Goal: Task Accomplishment & Management: Use online tool/utility

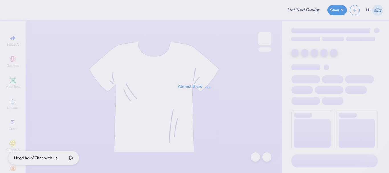
type input "49er Intensive Transition Program"
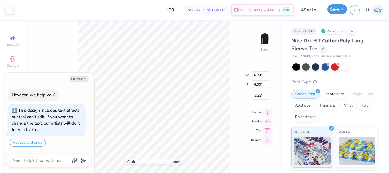
click at [339, 11] on button "Save" at bounding box center [336, 9] width 19 height 10
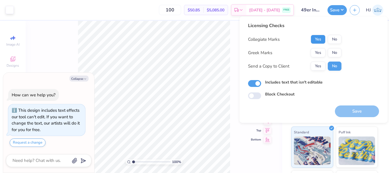
click at [320, 38] on button "Yes" at bounding box center [317, 39] width 15 height 9
click at [337, 52] on button "No" at bounding box center [335, 52] width 14 height 9
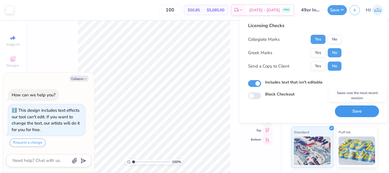
click at [357, 111] on button "Save" at bounding box center [357, 111] width 44 height 12
type textarea "x"
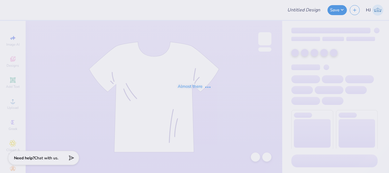
type input "49er Intensive Transition Program"
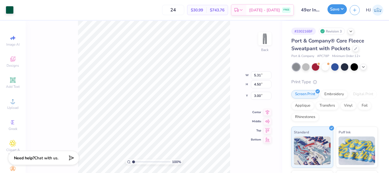
click at [341, 10] on button "Save" at bounding box center [336, 9] width 19 height 10
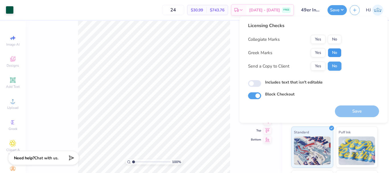
click at [333, 51] on button "No" at bounding box center [335, 52] width 14 height 9
click at [318, 41] on button "Yes" at bounding box center [317, 39] width 15 height 9
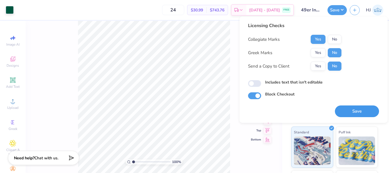
click at [348, 113] on button "Save" at bounding box center [357, 111] width 44 height 12
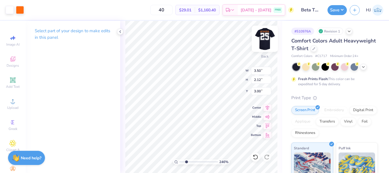
click at [265, 40] on img at bounding box center [264, 38] width 23 height 23
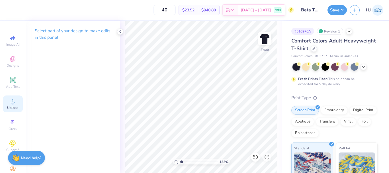
click at [13, 103] on icon at bounding box center [12, 101] width 7 height 7
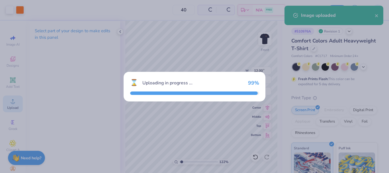
type input "1.22152498603932"
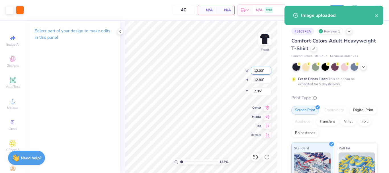
click at [263, 69] on input "12.00" at bounding box center [261, 71] width 20 height 8
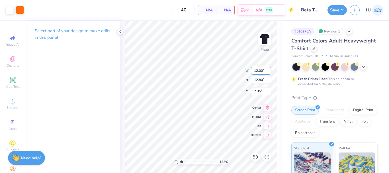
click at [263, 69] on input "12.00" at bounding box center [261, 71] width 20 height 8
type input "12"
type input "1.22152498603932"
click at [262, 88] on input "7.35" at bounding box center [261, 91] width 20 height 8
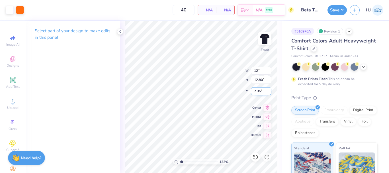
click at [262, 88] on input "7.35" at bounding box center [261, 91] width 20 height 8
type input "3"
type input "1.22152498603932"
type input "3.00"
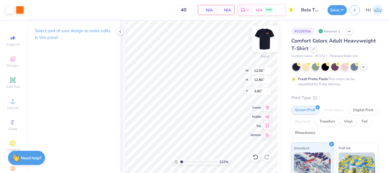
click at [265, 40] on img at bounding box center [264, 38] width 23 height 23
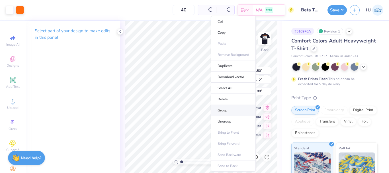
click at [226, 108] on li "Group" at bounding box center [233, 110] width 45 height 11
click at [231, 78] on li "Download vector" at bounding box center [230, 76] width 45 height 11
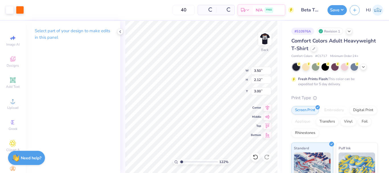
click at [112, 15] on div "40 Per Item Total Est. Delivery N/A FREE" at bounding box center [160, 10] width 267 height 20
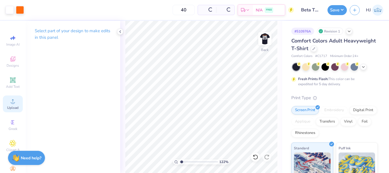
click at [5, 100] on div "Upload" at bounding box center [13, 103] width 20 height 17
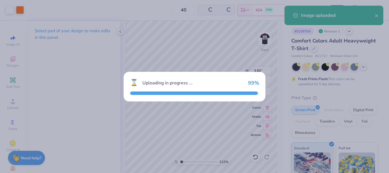
type input "1.22152498603932"
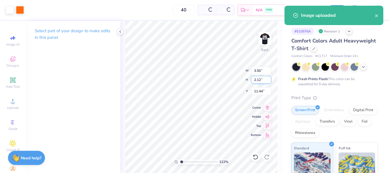
click at [266, 78] on input "2.12" at bounding box center [261, 80] width 20 height 8
click at [262, 80] on input "2.12" at bounding box center [261, 80] width 20 height 8
click at [259, 90] on input "11.44" at bounding box center [261, 91] width 20 height 8
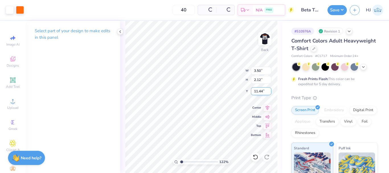
click at [259, 90] on input "11.44" at bounding box center [261, 91] width 20 height 8
type input "3"
type input "1.22152498603932"
type input "3.00"
drag, startPoint x: 180, startPoint y: 163, endPoint x: 150, endPoint y: 164, distance: 30.5
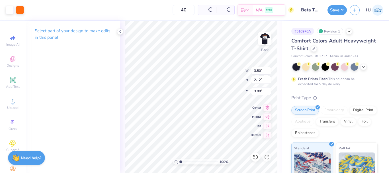
type input "1"
click at [179, 164] on input "range" at bounding box center [198, 161] width 38 height 5
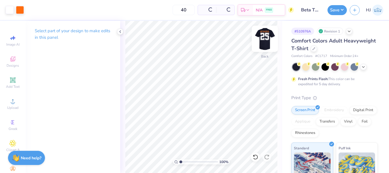
click at [264, 38] on img at bounding box center [264, 38] width 23 height 23
click at [263, 39] on img at bounding box center [264, 38] width 23 height 23
click at [31, 8] on div "40 N/A Per Item N/A Total Est. Delivery N/A FREE" at bounding box center [160, 10] width 267 height 20
click at [261, 38] on img at bounding box center [264, 38] width 23 height 23
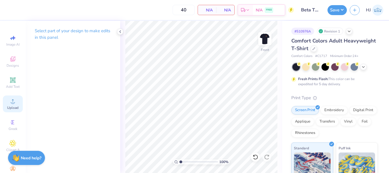
click at [11, 104] on circle at bounding box center [12, 102] width 3 height 3
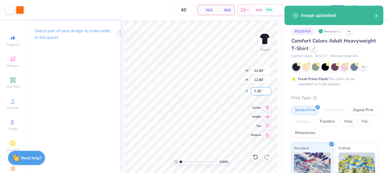
click at [258, 89] on input "7.35" at bounding box center [261, 91] width 20 height 8
type input "3.00"
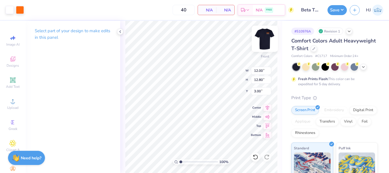
click at [261, 38] on img at bounding box center [264, 38] width 23 height 23
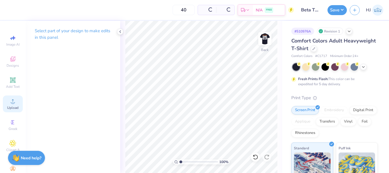
click at [11, 104] on circle at bounding box center [12, 102] width 3 height 3
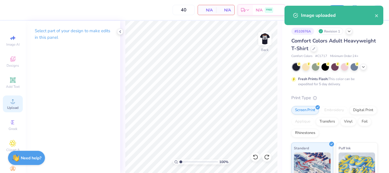
click at [12, 100] on icon at bounding box center [12, 101] width 7 height 7
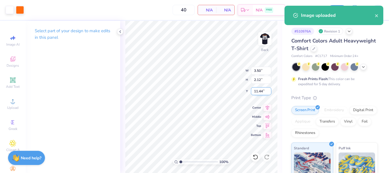
click at [261, 92] on input "11.44" at bounding box center [261, 91] width 20 height 8
type input "3.00"
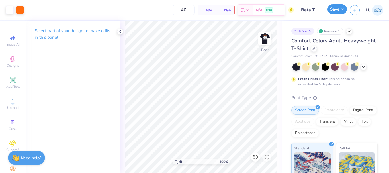
click at [342, 9] on button "Save" at bounding box center [336, 9] width 19 height 10
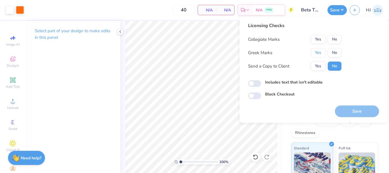
drag, startPoint x: 318, startPoint y: 51, endPoint x: 327, endPoint y: 44, distance: 11.2
click at [319, 51] on button "Yes" at bounding box center [317, 52] width 15 height 9
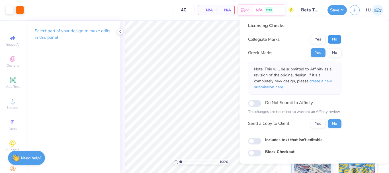
click at [336, 39] on button "No" at bounding box center [335, 39] width 14 height 9
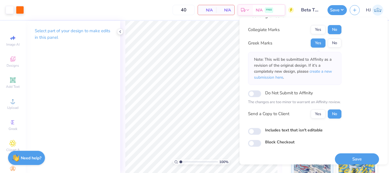
scroll to position [17, 0]
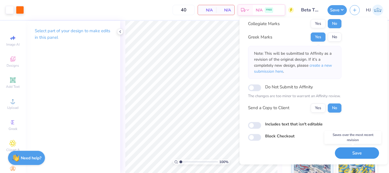
click at [355, 153] on button "Save" at bounding box center [357, 153] width 44 height 12
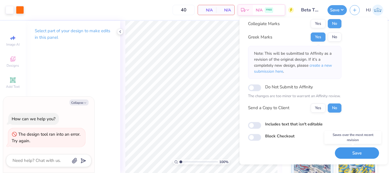
click at [346, 151] on button "Save" at bounding box center [357, 153] width 44 height 12
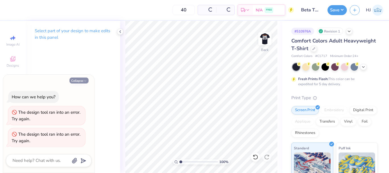
click at [83, 79] on button "Collapse" at bounding box center [78, 80] width 19 height 6
type textarea "x"
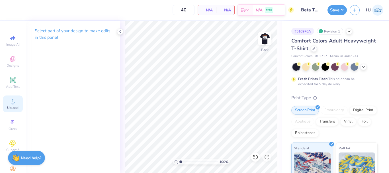
click at [13, 103] on icon at bounding box center [12, 101] width 7 height 7
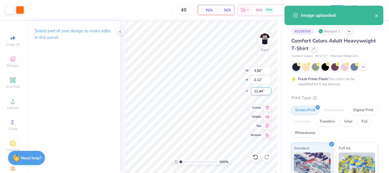
click at [255, 90] on input "11.44" at bounding box center [261, 91] width 20 height 8
type input "3.00"
click at [223, 68] on div "100 % Back W 3.50 H 2.12 Y 3.00 Center Middle Top Bottom" at bounding box center [201, 97] width 162 height 152
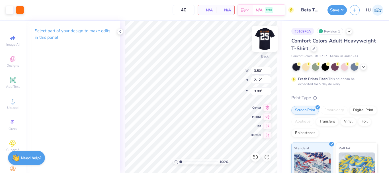
click at [265, 36] on img at bounding box center [264, 38] width 23 height 23
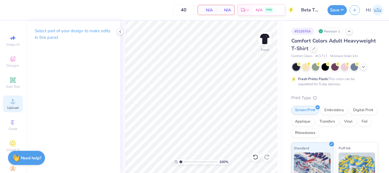
click at [8, 105] on span "Upload" at bounding box center [12, 107] width 11 height 5
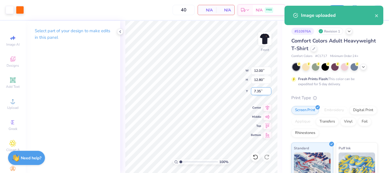
click at [261, 90] on input "7.35" at bounding box center [261, 91] width 20 height 8
type input "3.00"
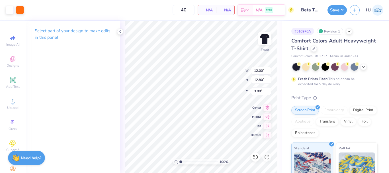
click at [343, 7] on div "Image uploaded" at bounding box center [333, 6] width 101 height 2
click at [343, 10] on button "Save" at bounding box center [336, 9] width 19 height 10
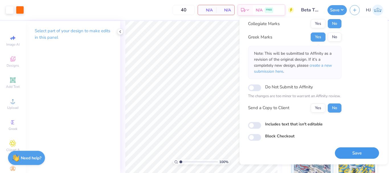
click at [363, 153] on button "Save" at bounding box center [357, 153] width 44 height 12
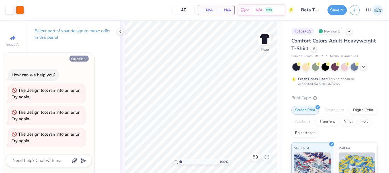
click at [84, 57] on icon "button" at bounding box center [84, 58] width 3 height 3
type textarea "x"
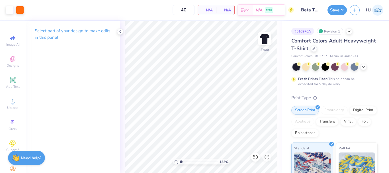
type input "1"
click at [9, 105] on div "Upload" at bounding box center [13, 103] width 20 height 17
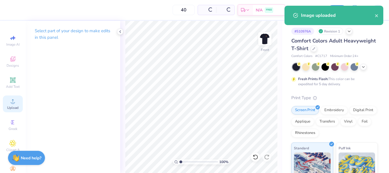
click at [13, 105] on span "Upload" at bounding box center [12, 107] width 11 height 5
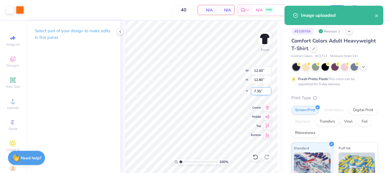
click at [259, 89] on input "7.35" at bounding box center [261, 91] width 20 height 8
type input "3.00"
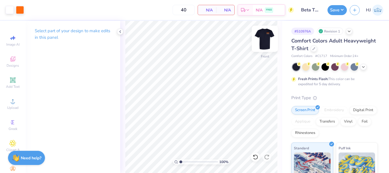
click at [267, 37] on img at bounding box center [264, 38] width 23 height 23
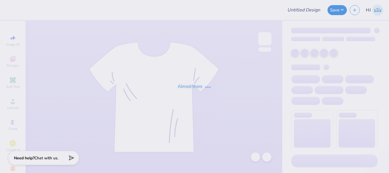
type input "49er Intensive Transition Program"
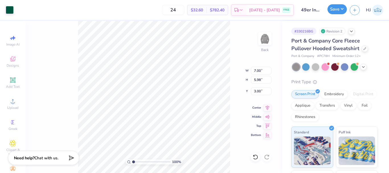
click at [341, 8] on button "Save" at bounding box center [336, 9] width 19 height 10
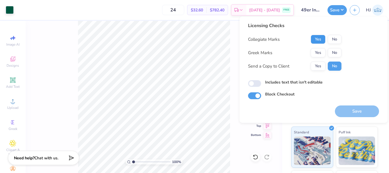
click at [318, 37] on button "Yes" at bounding box center [317, 39] width 15 height 9
click at [333, 51] on button "No" at bounding box center [335, 52] width 14 height 9
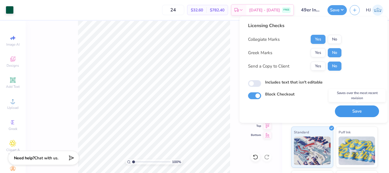
click at [357, 113] on button "Save" at bounding box center [357, 111] width 44 height 12
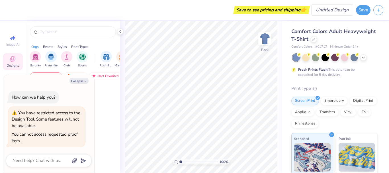
type textarea "x"
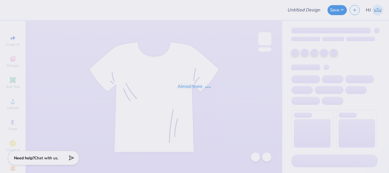
type input "Beta Theta Pi Spring Rush V1"
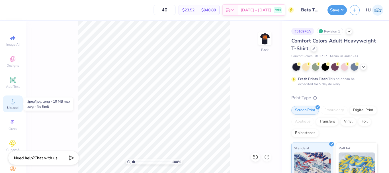
click at [11, 103] on icon at bounding box center [13, 101] width 4 height 4
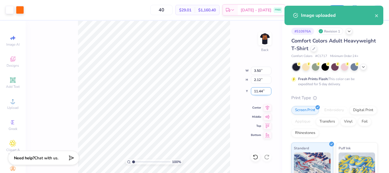
click at [260, 93] on input "11.44" at bounding box center [261, 91] width 20 height 8
type input "3.00"
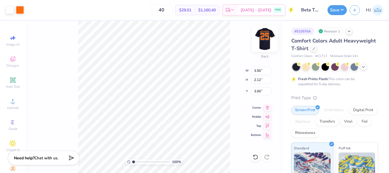
click at [261, 39] on img at bounding box center [264, 38] width 23 height 23
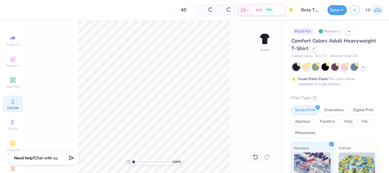
click at [14, 100] on icon at bounding box center [12, 101] width 7 height 7
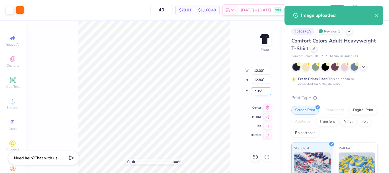
click at [257, 90] on input "7.35" at bounding box center [261, 91] width 20 height 8
type input "3.00"
click at [379, 14] on div "Image uploaded" at bounding box center [333, 15] width 99 height 19
click at [376, 14] on icon "close" at bounding box center [376, 15] width 4 height 5
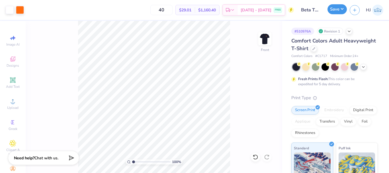
click at [337, 8] on button "Save" at bounding box center [336, 9] width 19 height 10
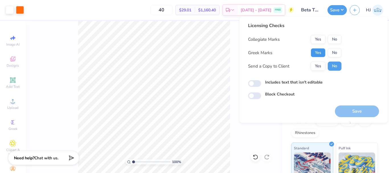
click at [319, 53] on button "Yes" at bounding box center [317, 52] width 15 height 9
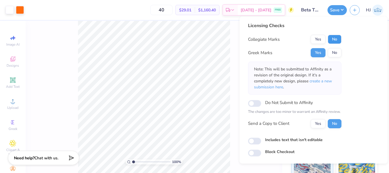
click at [334, 41] on button "No" at bounding box center [335, 39] width 14 height 9
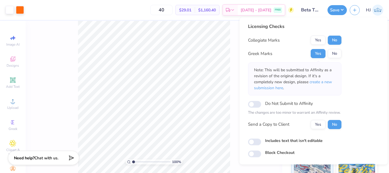
scroll to position [17, 0]
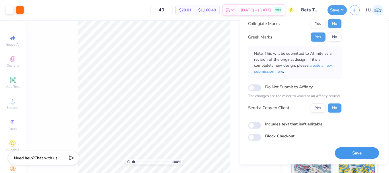
click at [360, 150] on button "Save" at bounding box center [357, 153] width 44 height 12
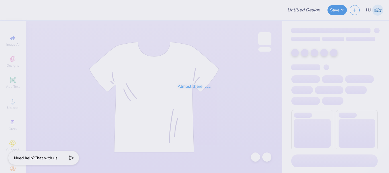
type input "Chi Omega Dads Weekend"
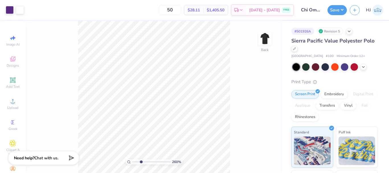
drag, startPoint x: 133, startPoint y: 160, endPoint x: 141, endPoint y: 160, distance: 7.4
click at [141, 160] on input "range" at bounding box center [151, 161] width 38 height 5
drag, startPoint x: 142, startPoint y: 161, endPoint x: 151, endPoint y: 160, distance: 8.3
click at [151, 161] on input "range" at bounding box center [151, 161] width 38 height 5
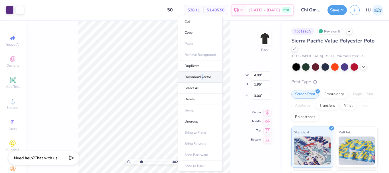
click at [202, 77] on li "Download vector" at bounding box center [200, 76] width 45 height 11
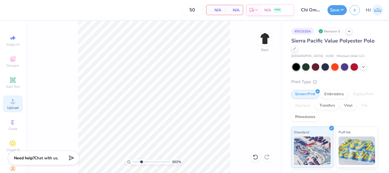
click at [9, 101] on icon at bounding box center [12, 101] width 7 height 7
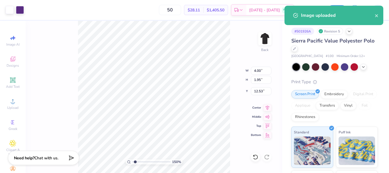
type input "1.35779784552948"
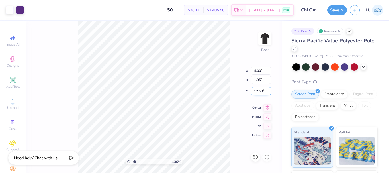
click at [262, 92] on input "12.53" at bounding box center [261, 91] width 20 height 8
type input "3"
type input "1.35779784552948"
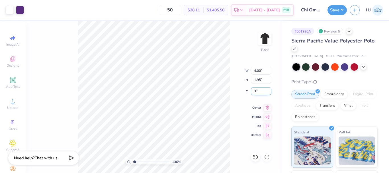
type input "3.00"
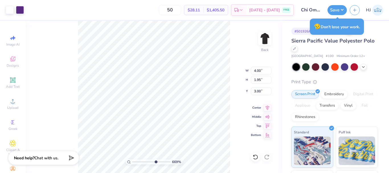
type input "6.69225330157204"
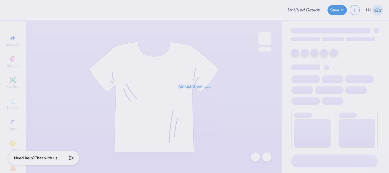
type input "Crewneck"
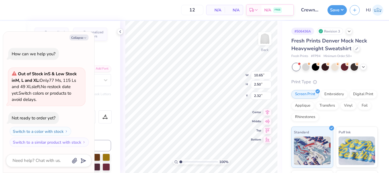
scroll to position [5, 1]
click at [81, 38] on button "Collapse" at bounding box center [78, 37] width 19 height 6
type textarea "x"
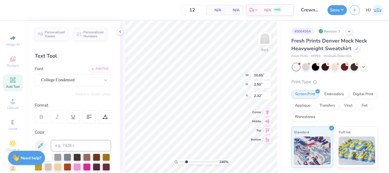
type input "2.46071092039641"
type input "2.30"
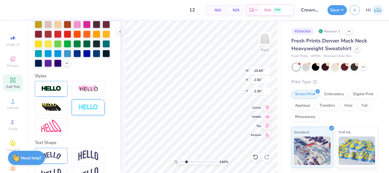
scroll to position [168, 0]
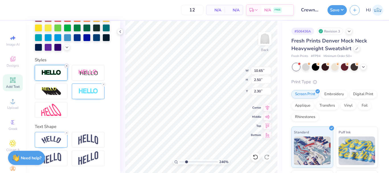
click at [67, 64] on icon at bounding box center [66, 65] width 3 height 3
click at [103, 84] on icon at bounding box center [103, 84] width 3 height 3
click at [68, 131] on icon at bounding box center [66, 132] width 3 height 3
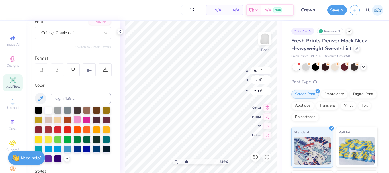
scroll to position [83, 0]
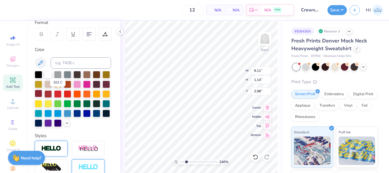
click at [42, 94] on div at bounding box center [38, 93] width 7 height 7
click at [102, 87] on div at bounding box center [105, 83] width 7 height 7
click at [42, 92] on div at bounding box center [38, 93] width 7 height 7
click at [65, 125] on icon at bounding box center [67, 122] width 5 height 5
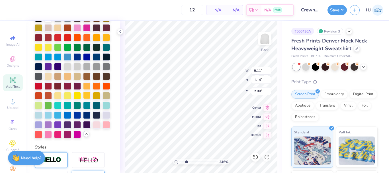
scroll to position [139, 0]
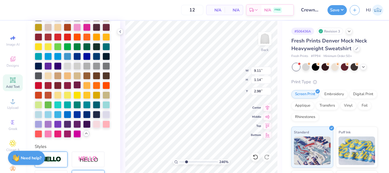
click at [76, 88] on div at bounding box center [76, 84] width 7 height 7
click at [70, 88] on div at bounding box center [67, 84] width 7 height 7
click at [55, 88] on div at bounding box center [57, 84] width 7 height 7
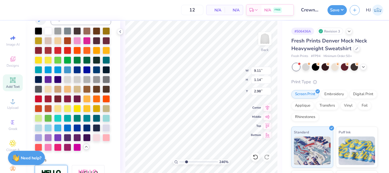
scroll to position [128, 0]
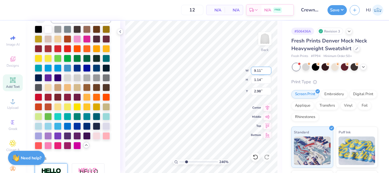
click at [263, 69] on input "9.11" at bounding box center [261, 71] width 20 height 8
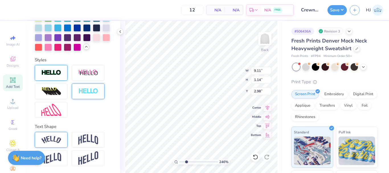
click at [56, 138] on img at bounding box center [51, 140] width 20 height 8
type input "2.46071092039641"
type input "10.63"
type input "2.47"
type input "2.31"
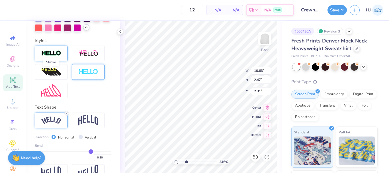
click at [54, 57] on img at bounding box center [51, 53] width 20 height 7
type input "2.46071092039641"
type input "10.65"
type input "2.50"
type input "2.30"
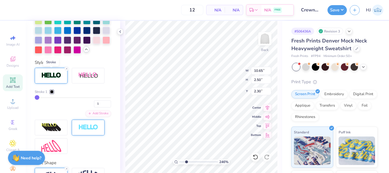
scroll to position [267, 0]
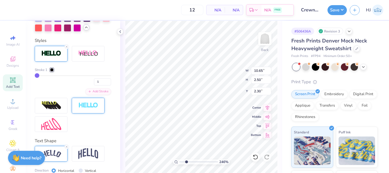
click at [53, 71] on div at bounding box center [51, 69] width 3 height 3
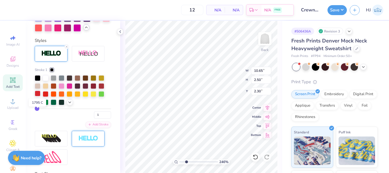
click at [38, 96] on div at bounding box center [38, 93] width 6 height 6
type input "2.46071092039641"
drag, startPoint x: 46, startPoint y: 89, endPoint x: 49, endPoint y: 89, distance: 3.1
click at [49, 72] on div "Stroke 1" at bounding box center [44, 69] width 19 height 5
click at [48, 72] on div "Stroke 1" at bounding box center [44, 69] width 19 height 5
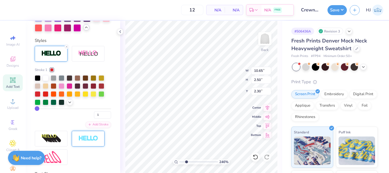
click at [48, 72] on div "Stroke 1" at bounding box center [44, 69] width 19 height 5
click at [63, 72] on div "Stroke 1" at bounding box center [73, 69] width 76 height 5
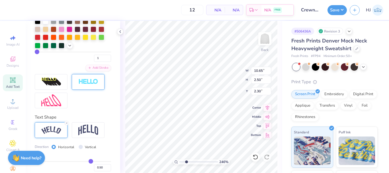
scroll to position [324, 0]
click at [96, 61] on input "1" at bounding box center [102, 57] width 17 height 7
type input "5"
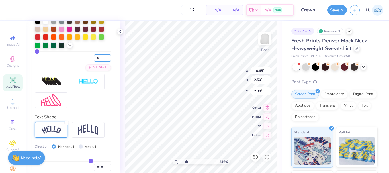
type input "5"
type input "2.46071092039641"
type input "10.74"
type input "2.58"
type input "2.25"
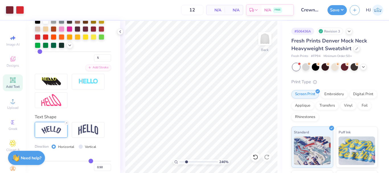
type input "2.46071092039641"
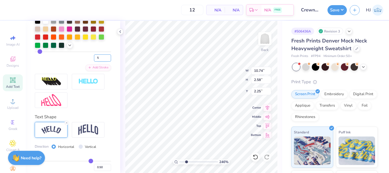
click at [97, 61] on input "5" at bounding box center [102, 57] width 17 height 7
type input "2"
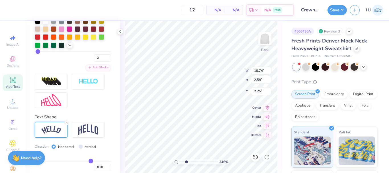
type input "2.46071092039641"
type input "10.68"
type input "2.52"
type input "2.29"
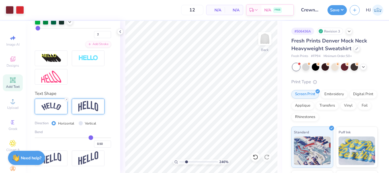
scroll to position [367, 0]
type input "2.46071092039641"
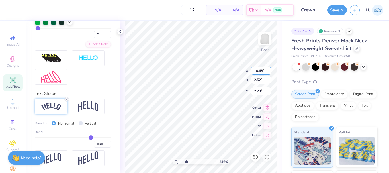
click at [262, 70] on input "10.68" at bounding box center [261, 71] width 20 height 8
type input "11"
type input "2.46071092039641"
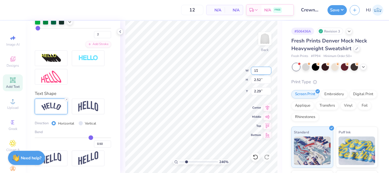
type input "11.00"
type input "2.59"
type input "2.25"
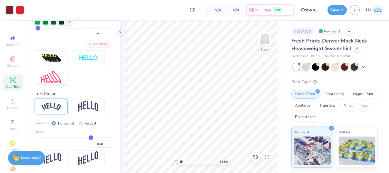
type input "1"
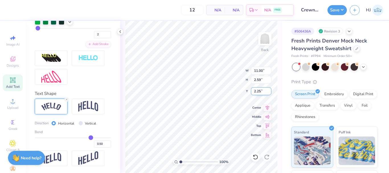
click at [259, 90] on input "2.25" at bounding box center [261, 91] width 20 height 8
type input "3.00"
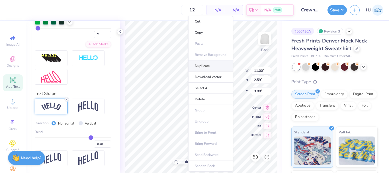
click at [198, 66] on li "Duplicate" at bounding box center [210, 65] width 45 height 11
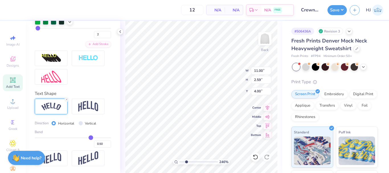
type input "2.46071092039641"
type input "4.00"
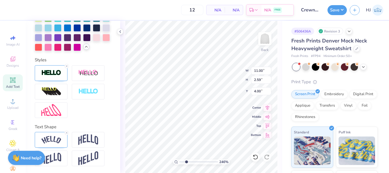
scroll to position [267, 0]
type input "2.46071092039641"
type input "5.35"
click at [67, 132] on icon at bounding box center [66, 132] width 3 height 3
type input "2.46071092039641"
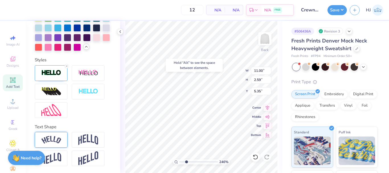
type input "9.43"
type input "1.22"
type input "6.04"
type input "2.46071092039641"
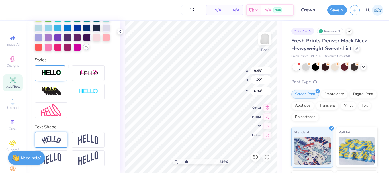
type textarea "C"
type input "2.46071092039641"
type textarea "Cr"
type input "2.46071092039641"
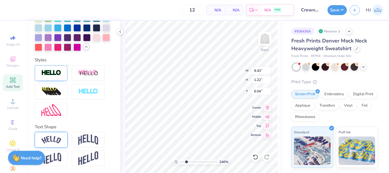
type textarea "Cro"
type input "2.46071092039641"
type textarea "Cros"
type input "2.46071092039641"
type textarea "Cross"
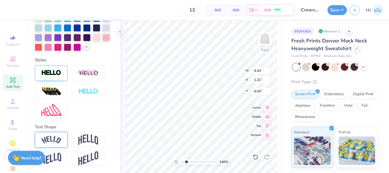
type input "2.46071092039641"
type textarea "Cross"
type input "2.46071092039641"
type textarea "Cross c"
type input "2.46071092039641"
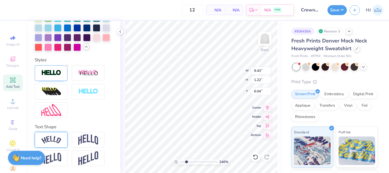
type textarea "Cross co"
type input "2.46071092039641"
type textarea "Cross cou"
type input "2.46071092039641"
type textarea "Cross count"
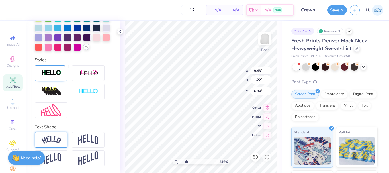
type input "2.46071092039641"
type textarea "Cross countr"
type input "2.46071092039641"
type textarea "Cross country"
type input "2.46071092039641"
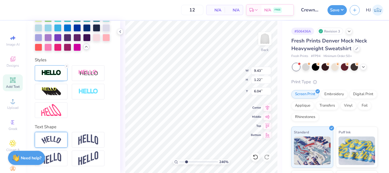
type textarea "Cross country t"
type input "2.46071092039641"
type textarea "Cross country te"
type input "2.46071092039641"
type textarea "Cross country tea"
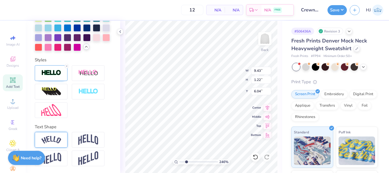
type input "2.46071092039641"
type textarea "Cross country team"
type input "2.46071092039641"
type input "12.20"
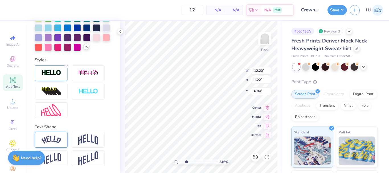
scroll to position [5, 1]
type input "2.46071092039641"
type input "8.82"
type input "0.88"
type input "6.38"
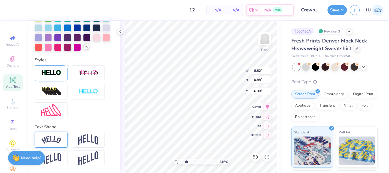
click at [265, 107] on icon at bounding box center [267, 106] width 8 height 7
click at [93, 5] on div "12 N/A Per Item N/A Total Est. Delivery N/A FREE" at bounding box center [151, 10] width 285 height 20
click at [11, 11] on div at bounding box center [10, 9] width 8 height 8
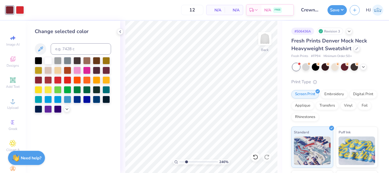
type input "2.46071092039641"
click at [69, 50] on input at bounding box center [81, 48] width 60 height 11
type input "222"
type input "2.46071092039641"
click at [22, 11] on div at bounding box center [20, 9] width 8 height 8
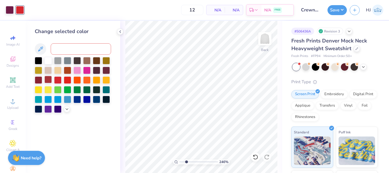
click at [49, 79] on div at bounding box center [47, 79] width 7 height 7
type input "2.46071092039641"
drag, startPoint x: 189, startPoint y: 160, endPoint x: 197, endPoint y: 161, distance: 7.7
click at [199, 161] on input "range" at bounding box center [198, 161] width 38 height 5
click at [58, 79] on div at bounding box center [57, 79] width 7 height 7
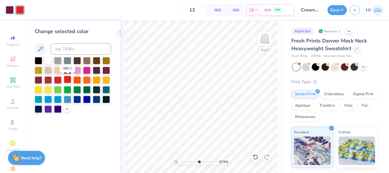
click at [69, 79] on div at bounding box center [67, 79] width 7 height 7
drag, startPoint x: 59, startPoint y: 78, endPoint x: 77, endPoint y: 84, distance: 18.8
click at [59, 78] on div at bounding box center [57, 79] width 7 height 7
click at [68, 108] on icon at bounding box center [67, 108] width 5 height 5
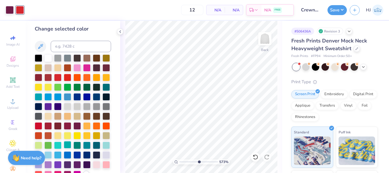
scroll to position [0, 0]
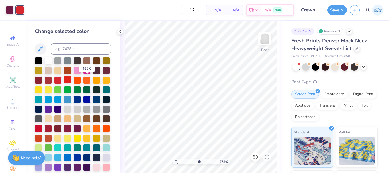
click at [71, 79] on div at bounding box center [67, 79] width 7 height 7
click at [256, 155] on icon at bounding box center [255, 157] width 6 height 6
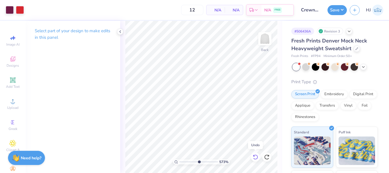
click at [256, 155] on icon at bounding box center [255, 157] width 6 height 6
click at [257, 155] on icon at bounding box center [255, 156] width 5 height 5
click at [257, 155] on icon at bounding box center [255, 157] width 6 height 6
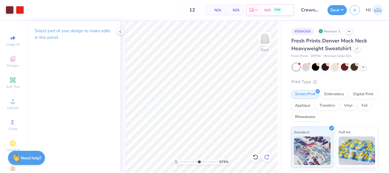
click at [267, 157] on icon at bounding box center [267, 157] width 6 height 6
click at [20, 9] on div at bounding box center [20, 9] width 8 height 8
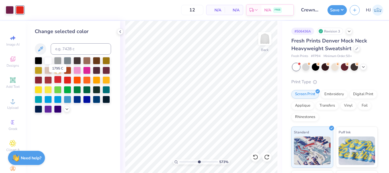
click at [60, 80] on div at bounding box center [57, 79] width 7 height 7
click at [122, 32] on icon at bounding box center [120, 31] width 5 height 5
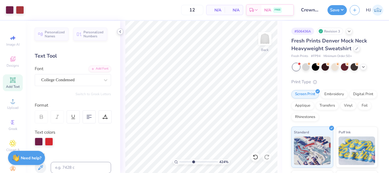
click at [120, 31] on icon at bounding box center [120, 31] width 5 height 5
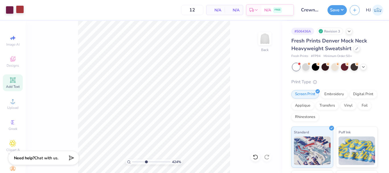
click at [18, 8] on div at bounding box center [20, 9] width 8 height 8
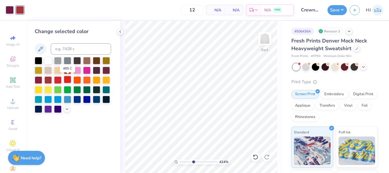
click at [65, 81] on div at bounding box center [67, 79] width 7 height 7
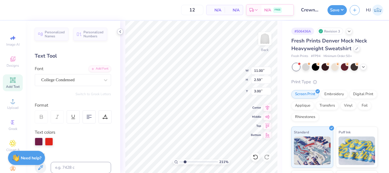
click at [119, 32] on icon at bounding box center [120, 31] width 5 height 5
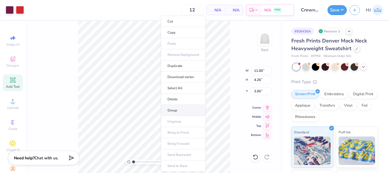
click at [176, 110] on li "Group" at bounding box center [183, 110] width 45 height 11
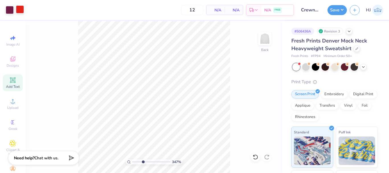
click at [20, 6] on div at bounding box center [20, 9] width 8 height 8
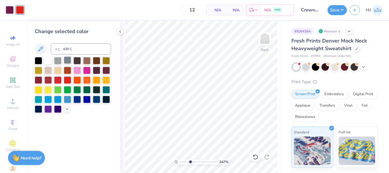
click at [67, 60] on div at bounding box center [67, 59] width 7 height 7
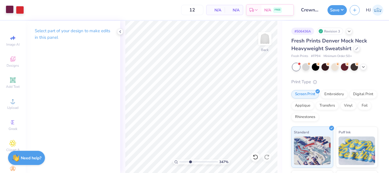
click at [10, 11] on div at bounding box center [10, 9] width 8 height 8
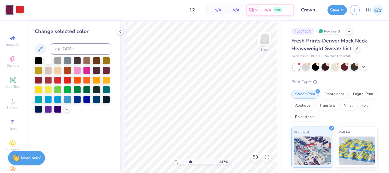
click at [22, 12] on div at bounding box center [20, 9] width 8 height 8
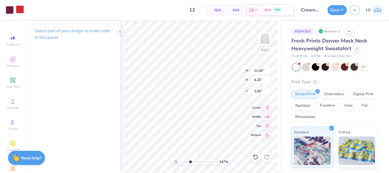
click at [18, 8] on div at bounding box center [20, 9] width 8 height 8
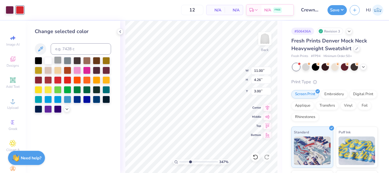
click at [59, 59] on div at bounding box center [57, 59] width 7 height 7
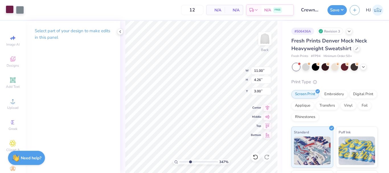
click at [11, 9] on div at bounding box center [10, 9] width 8 height 8
type input "3.47455135405459"
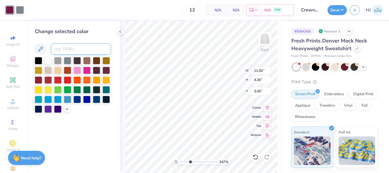
click at [69, 48] on input at bounding box center [81, 48] width 60 height 11
type input "485"
click at [22, 10] on div at bounding box center [20, 9] width 8 height 8
type input "3.47455135405459"
click at [68, 46] on input at bounding box center [81, 48] width 60 height 11
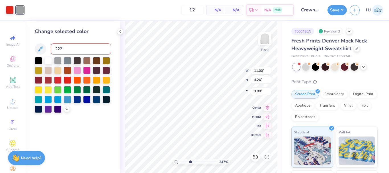
type input "222"
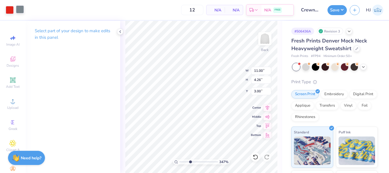
click at [21, 11] on div at bounding box center [20, 9] width 8 height 8
type input "3.47455135405459"
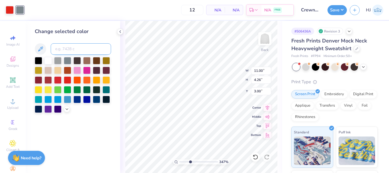
click at [68, 47] on input at bounding box center [81, 48] width 60 height 11
type input "222"
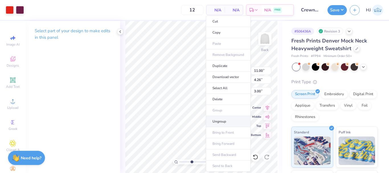
click at [224, 120] on li "Ungroup" at bounding box center [228, 121] width 45 height 11
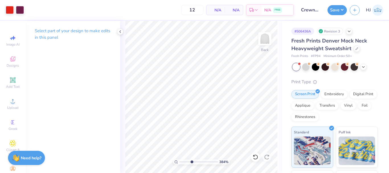
type input "3.84016524141861"
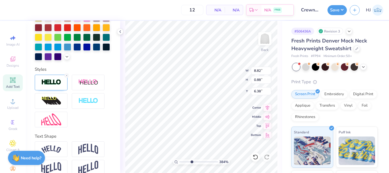
scroll to position [190, 0]
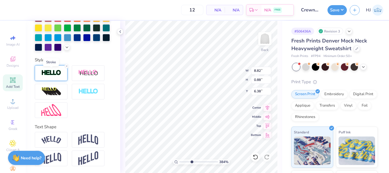
click at [55, 72] on img at bounding box center [51, 72] width 20 height 7
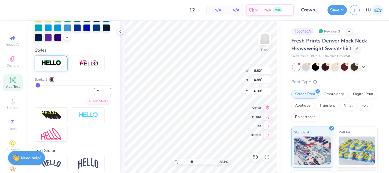
click at [94, 95] on input "2" at bounding box center [102, 91] width 17 height 7
type input "3"
type input "3.84016524141861"
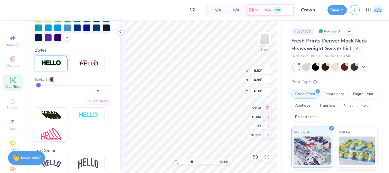
type input "8.83"
type input "0.90"
type input "6.37"
click at [94, 95] on input "3" at bounding box center [102, 91] width 17 height 7
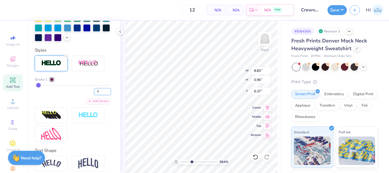
click at [94, 95] on input "3" at bounding box center [102, 91] width 17 height 7
type input "4"
type input "3.84016524141861"
type input "8.85"
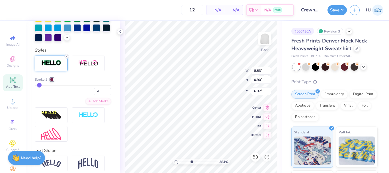
type input "0.91"
type input "6.36"
click at [94, 95] on input "4" at bounding box center [102, 91] width 17 height 7
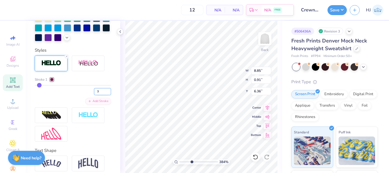
type input "3"
type input "3.84016524141861"
type input "8.83"
type input "0.90"
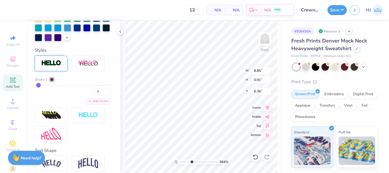
type input "6.37"
type input "3.84016524141861"
click at [94, 95] on input "3" at bounding box center [102, 91] width 17 height 7
type input "2.5"
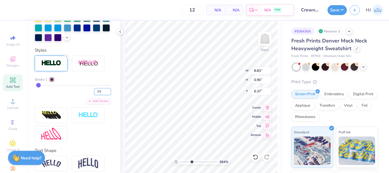
type input "3"
type input "3.84016524141861"
type input "0.89"
type input "6.38"
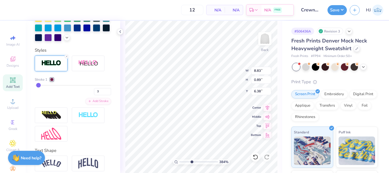
type input "3.84016524141861"
type input "3"
click at [120, 32] on icon at bounding box center [120, 31] width 5 height 5
type input "3.84016524141861"
type input "3"
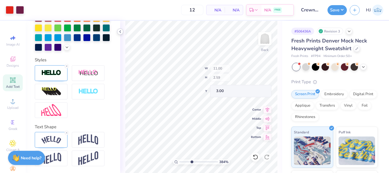
click at [121, 30] on icon at bounding box center [120, 31] width 5 height 5
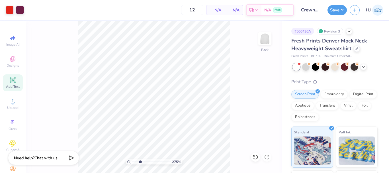
drag, startPoint x: 143, startPoint y: 162, endPoint x: 140, endPoint y: 162, distance: 3.1
type input "2.75"
click at [140, 162] on input "range" at bounding box center [151, 161] width 38 height 5
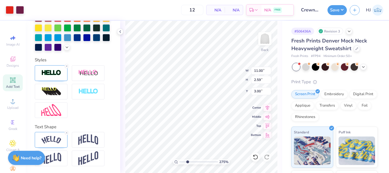
type input "4.26"
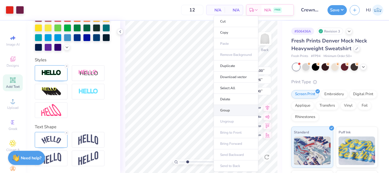
click at [230, 110] on li "Group" at bounding box center [235, 110] width 45 height 11
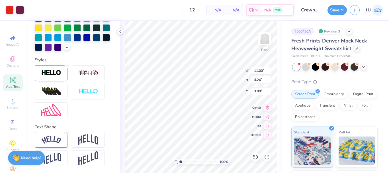
drag, startPoint x: 160, startPoint y: 160, endPoint x: 135, endPoint y: 158, distance: 24.2
type input "1"
click at [179, 159] on input "range" at bounding box center [198, 161] width 38 height 5
type input "8.83"
type input "0.89"
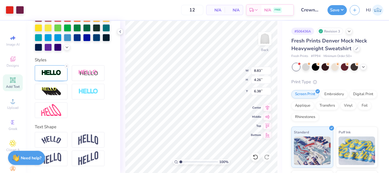
type input "6.38"
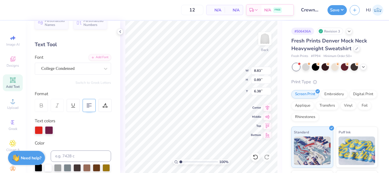
scroll to position [0, 0]
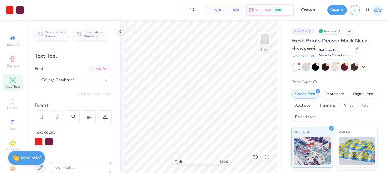
click at [335, 68] on div at bounding box center [334, 66] width 7 height 7
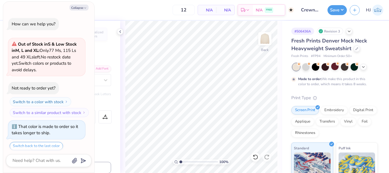
scroll to position [18, 0]
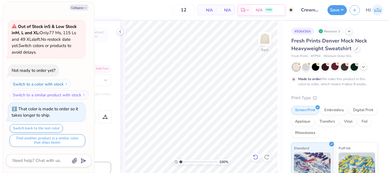
click at [257, 157] on icon at bounding box center [255, 157] width 6 height 6
click at [256, 157] on icon at bounding box center [255, 157] width 6 height 6
click at [256, 155] on icon at bounding box center [255, 157] width 6 height 6
click at [366, 65] on div at bounding box center [363, 66] width 6 height 6
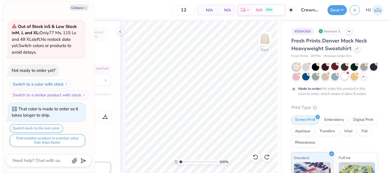
click at [348, 78] on div at bounding box center [344, 75] width 7 height 7
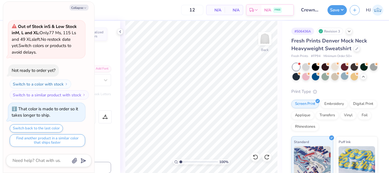
scroll to position [133, 0]
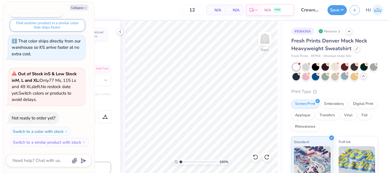
click at [361, 78] on icon at bounding box center [363, 76] width 5 height 5
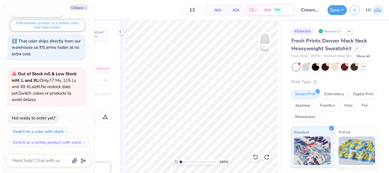
click at [365, 68] on icon at bounding box center [363, 66] width 5 height 5
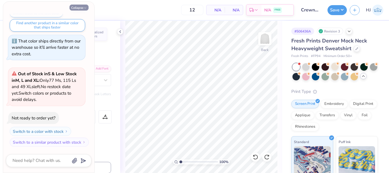
click at [82, 10] on button "Collapse" at bounding box center [78, 8] width 19 height 6
type textarea "x"
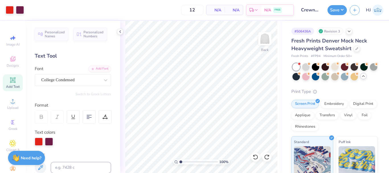
click at [32, 10] on div "12 N/A Per Item N/A Total Est. Delivery N/A FREE" at bounding box center [160, 10] width 267 height 20
click at [28, 9] on div "12 N/A Per Item N/A Total Est. Delivery N/A FREE" at bounding box center [160, 10] width 267 height 20
click at [8, 10] on div at bounding box center [10, 9] width 8 height 8
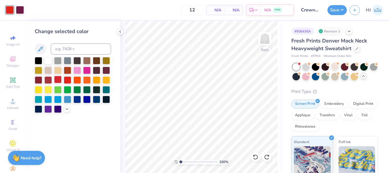
click at [58, 78] on div at bounding box center [57, 79] width 7 height 7
click at [49, 80] on div at bounding box center [47, 79] width 7 height 7
click at [59, 81] on div at bounding box center [57, 79] width 7 height 7
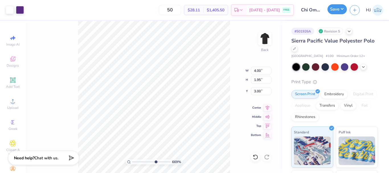
click at [343, 10] on button "Save" at bounding box center [336, 9] width 19 height 10
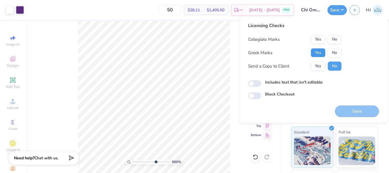
click at [321, 51] on button "Yes" at bounding box center [317, 52] width 15 height 9
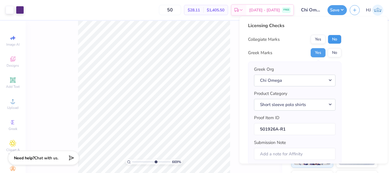
click at [331, 42] on button "No" at bounding box center [335, 39] width 14 height 9
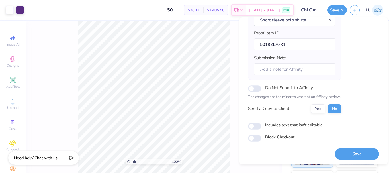
scroll to position [86, 0]
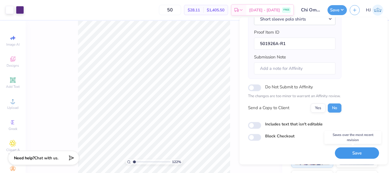
click at [357, 151] on button "Save" at bounding box center [357, 153] width 44 height 12
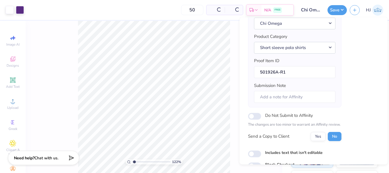
scroll to position [29, 0]
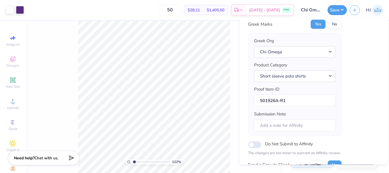
type input "1.22152498603932"
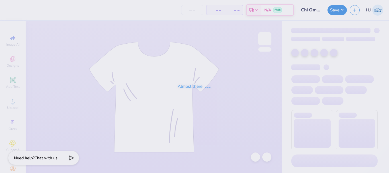
type input "50"
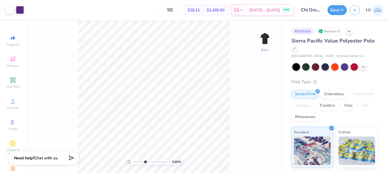
type input "3.6716840780171"
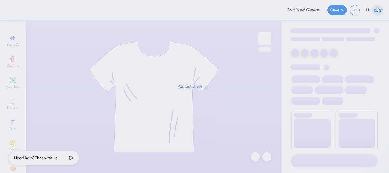
type input "Crewneck"
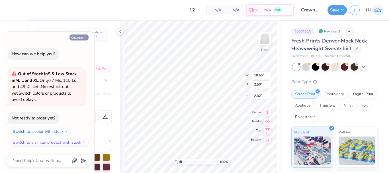
click at [83, 38] on button "Collapse" at bounding box center [78, 37] width 19 height 6
type textarea "x"
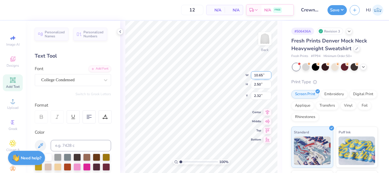
click at [257, 76] on input "10.65" at bounding box center [261, 75] width 20 height 8
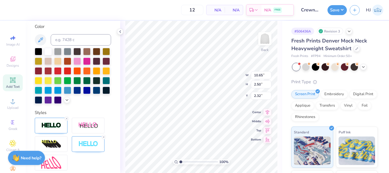
scroll to position [168, 0]
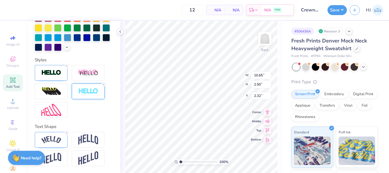
click at [82, 93] on img at bounding box center [88, 91] width 20 height 7
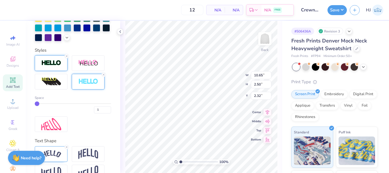
click at [51, 66] on img at bounding box center [51, 63] width 20 height 7
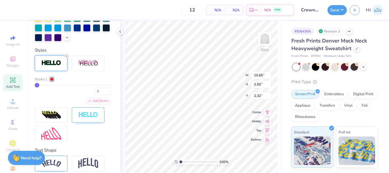
click at [66, 58] on icon at bounding box center [66, 55] width 3 height 3
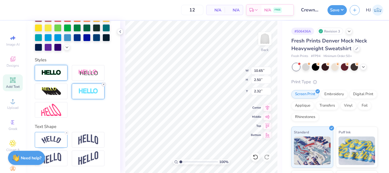
click at [103, 85] on icon at bounding box center [103, 84] width 3 height 3
type input "10.63"
type input "2.47"
type input "2.33"
click at [53, 74] on img at bounding box center [51, 72] width 20 height 7
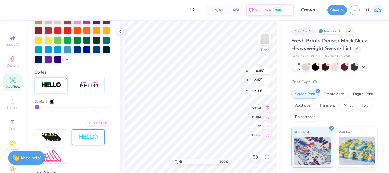
type input "10.65"
type input "2.50"
type input "2.32"
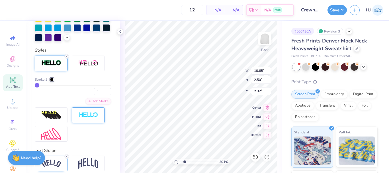
type input "2.22643191709162"
click at [259, 71] on input "10.65" at bounding box center [261, 71] width 20 height 8
type input "11"
type input "2.22643191709162"
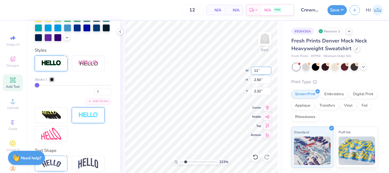
type input "11.00"
type input "2.58"
type input "2.28"
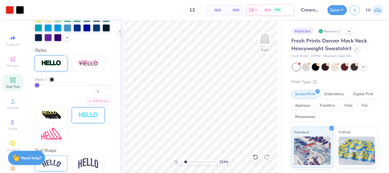
type input "2.22643191709162"
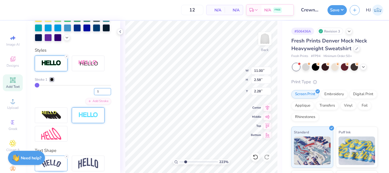
click at [98, 95] on input "1" at bounding box center [102, 91] width 17 height 7
type input "2"
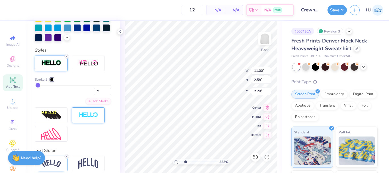
type input "2.22643191709162"
type input "11.02"
type input "2.60"
type input "2.27"
click at [53, 81] on div at bounding box center [51, 79] width 3 height 3
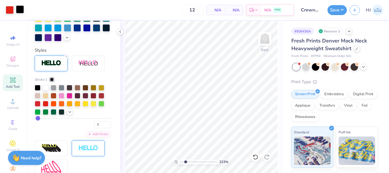
click at [21, 9] on div at bounding box center [20, 9] width 8 height 8
type input "2.22643191709162"
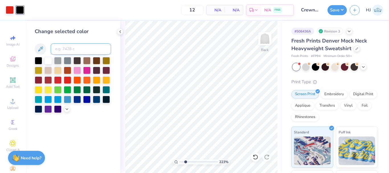
click at [67, 48] on input at bounding box center [81, 48] width 60 height 11
type input "22 c"
type input "2.22643191709162"
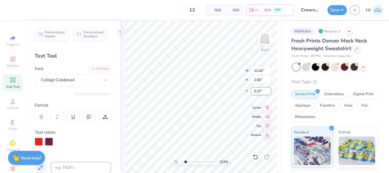
click at [263, 93] on input "2.27" at bounding box center [261, 91] width 20 height 8
type input "3"
type input "2.22643191709162"
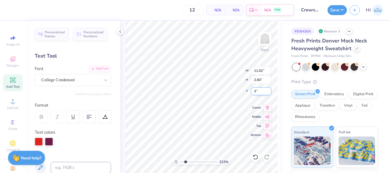
type input "3.00"
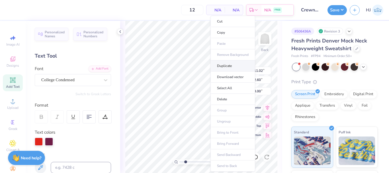
click at [234, 68] on li "Duplicate" at bounding box center [232, 65] width 45 height 11
type input "2.22643191709162"
type input "4.00"
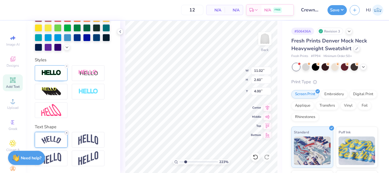
click at [66, 132] on icon at bounding box center [66, 132] width 3 height 3
type input "2.22643191709162"
type input "9.45"
type input "1.22"
type input "4.69"
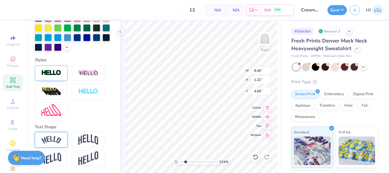
type input "2.22643191709162"
type input "6.00"
paste textarea "Cross Country Team"
type input "2.22643191709162"
type textarea "Cross Country Team"
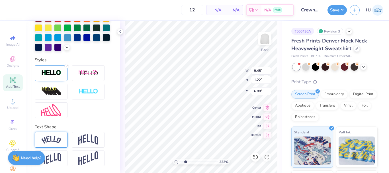
scroll to position [5, 3]
type input "2.22643191709162"
type input "12.39"
type input "2.22643191709162"
type input "8.78"
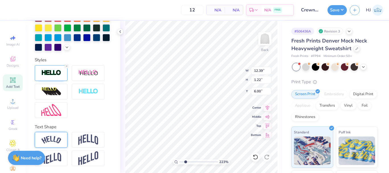
type input "0.87"
type input "6.35"
type input "2.22643191709162"
type input "6.03"
type input "2.22643191709162"
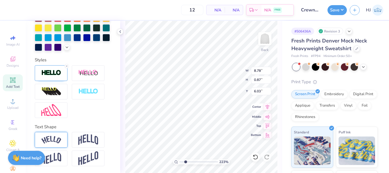
type input "11.02"
type input "3.90"
type input "3.00"
click at [268, 106] on icon at bounding box center [267, 106] width 8 height 7
click at [265, 107] on icon at bounding box center [267, 106] width 8 height 7
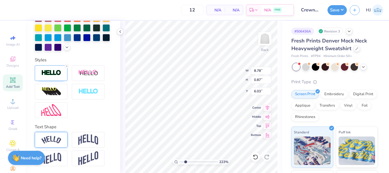
type input "2.22643191709162"
type input "11.02"
type input "4.00"
type input "3.00"
type input "2.22643191709162"
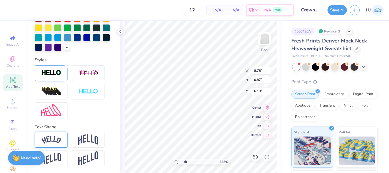
type input "11.02"
type input "3.90"
type input "3.00"
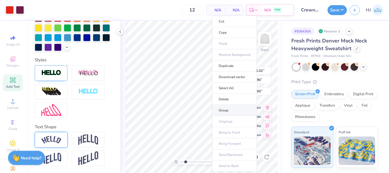
click at [228, 110] on li "Group" at bounding box center [234, 110] width 45 height 11
type input "2.22643191709162"
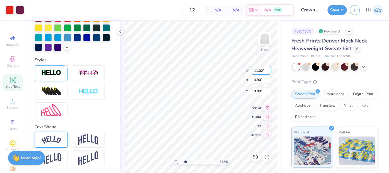
click at [260, 70] on input "11.02" at bounding box center [261, 71] width 20 height 8
type input "11.02"
type input "2.22643191709162"
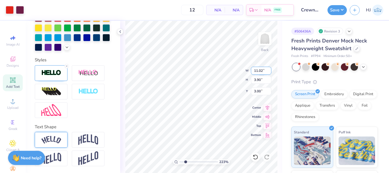
click at [266, 72] on input "11.02" at bounding box center [261, 71] width 20 height 8
click at [265, 72] on input "11.02" at bounding box center [261, 71] width 20 height 8
type input "1"
type input "2.22643191709162"
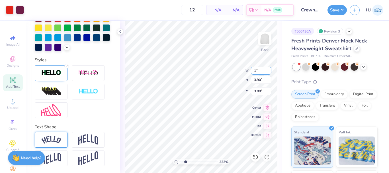
type input "1.00"
type input "0.35"
type input "4.77"
click at [265, 72] on input "1.00" at bounding box center [261, 71] width 20 height 8
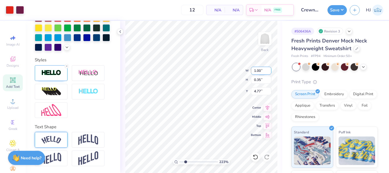
click at [265, 72] on input "1.00" at bounding box center [261, 71] width 20 height 8
type input "11"
type input "2.22643191709162"
type input "11.00"
type input "3.89"
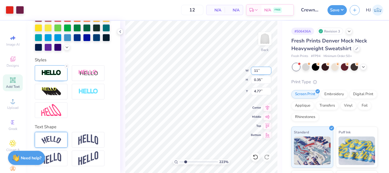
type input "3.00"
click at [262, 89] on input "3.00" at bounding box center [261, 91] width 20 height 8
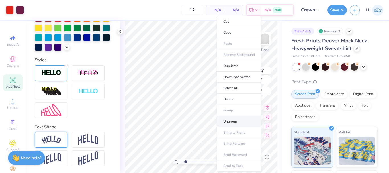
click at [230, 120] on li "Ungroup" at bounding box center [239, 121] width 45 height 11
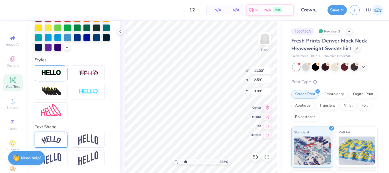
type input "2.22643191709162"
type input "4.09"
type input "2.22643191709162"
type input "9.19"
type input "0.91"
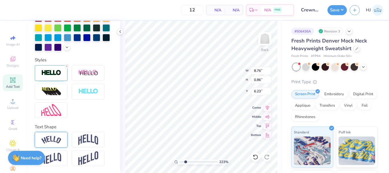
type input "6.19"
click at [267, 108] on icon at bounding box center [267, 106] width 4 height 5
type input "2.22643191709162"
type input "4.09"
type input "2.22643191709162"
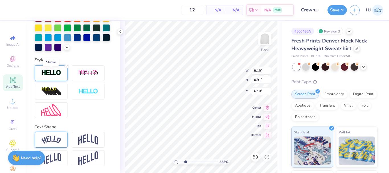
click at [58, 74] on img at bounding box center [51, 72] width 20 height 7
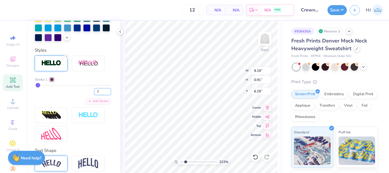
click at [95, 95] on input "2" at bounding box center [102, 91] width 17 height 7
type input "2.5"
type input "3"
type input "2.22643191709162"
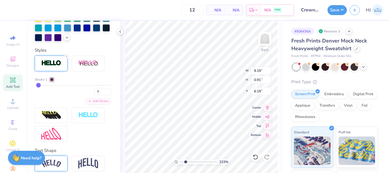
type input "9.20"
type input "2.22643191709162"
type input "3"
type input "2.22643191709162"
type input "3"
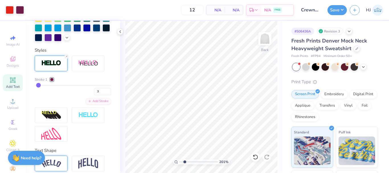
type input "2.01445811466782"
type input "3"
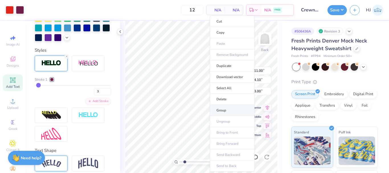
click at [228, 109] on li "Group" at bounding box center [232, 110] width 45 height 11
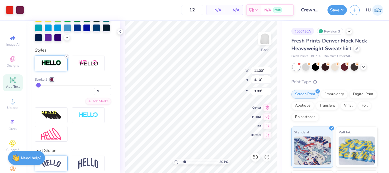
type input "2.01445811466782"
type input "3"
type input "2.01445811466782"
type input "3"
type input "2.01445811466782"
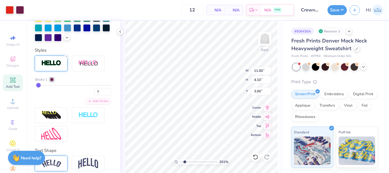
type input "3"
type input "1"
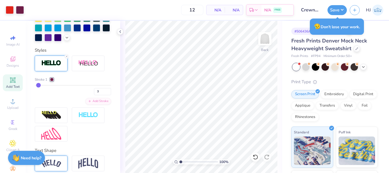
type input "3"
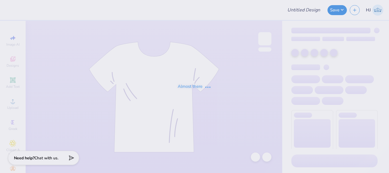
type input "T-Shirts for FSU Weightlifting!"
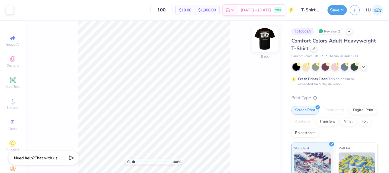
click at [260, 42] on img at bounding box center [264, 38] width 23 height 23
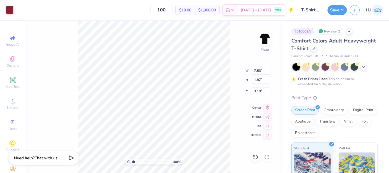
type input "7.53"
type input "1.87"
type input "3.10"
type input "2.22643191709162"
type input "7.53"
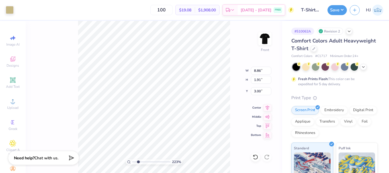
type input "1.87"
type input "3.10"
type input "2.22643191709162"
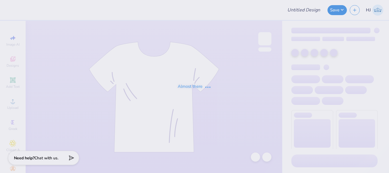
type input "Women’s club soccer"
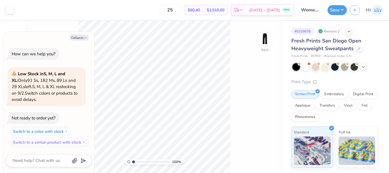
type textarea "x"
type input "5.47860533190648"
click at [80, 39] on button "Collapse" at bounding box center [78, 37] width 19 height 6
type textarea "x"
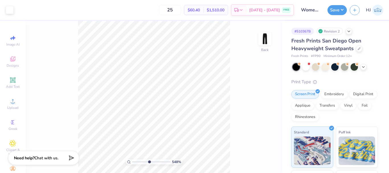
click at [149, 160] on input "range" at bounding box center [151, 161] width 38 height 5
drag, startPoint x: 149, startPoint y: 160, endPoint x: 136, endPoint y: 158, distance: 12.7
type input "1.71"
click at [136, 159] on input "range" at bounding box center [151, 161] width 38 height 5
click at [10, 105] on span "Upload" at bounding box center [12, 107] width 11 height 5
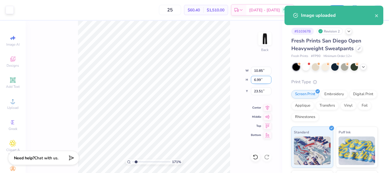
click at [260, 80] on input "6.99" at bounding box center [261, 80] width 20 height 8
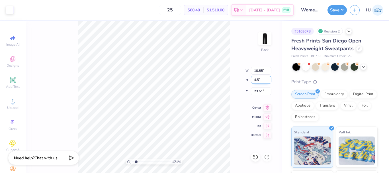
type input "4.5"
type input "6.98"
type input "4.50"
type input "24.75"
click at [254, 158] on icon at bounding box center [255, 157] width 6 height 6
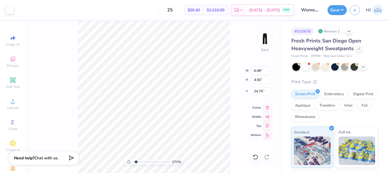
type input "10.85"
type input "6.99"
type input "23.51"
click at [257, 82] on input "6.99" at bounding box center [261, 80] width 20 height 8
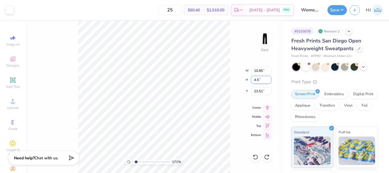
type input "4.5"
type input "6.98"
type input "4.50"
type input "9.00"
click at [266, 70] on input "6.98" at bounding box center [261, 71] width 20 height 8
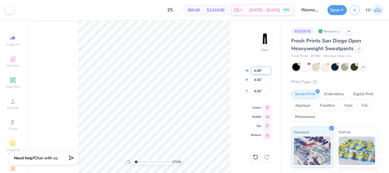
click at [266, 70] on input "6.98" at bounding box center [261, 71] width 20 height 8
click at [260, 68] on input "6.98" at bounding box center [261, 71] width 20 height 8
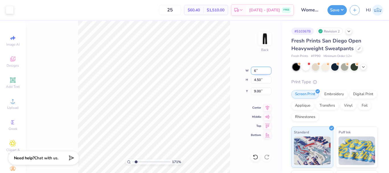
type input "6.00"
type input "3.87"
type input "9.32"
click at [264, 92] on input "9.32" at bounding box center [261, 91] width 20 height 8
type input "2.76"
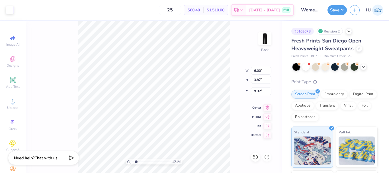
type input "1.99"
type input "3.00"
click at [254, 88] on input "9.32" at bounding box center [261, 91] width 20 height 8
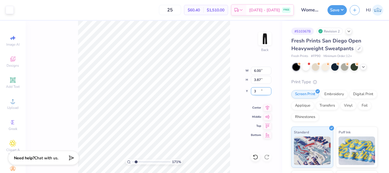
type input "3.00"
type input "2.55153082849642"
click at [264, 71] on input "6.00" at bounding box center [261, 71] width 20 height 8
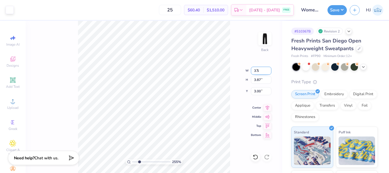
type input "3.5"
type input "2.55153082849642"
type input "3.50"
type input "2.25"
click at [261, 90] on input "3.81" at bounding box center [261, 91] width 20 height 8
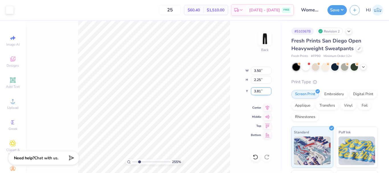
click at [261, 90] on input "3.81" at bounding box center [261, 91] width 20 height 8
type input "3"
type input "2.55153082849642"
type input "3.00"
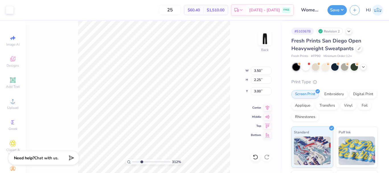
type input "3.11675865965799"
click at [260, 92] on input "3.04" at bounding box center [261, 91] width 20 height 8
type input "3"
type input "3.11675865965799"
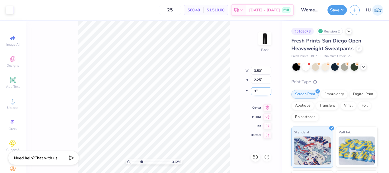
type input "3.00"
type input "2.08880772612724"
click at [262, 81] on input "2.25" at bounding box center [261, 80] width 20 height 8
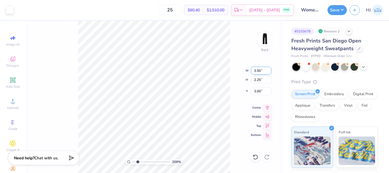
click at [262, 71] on input "3.50" at bounding box center [261, 71] width 20 height 8
type input "4"
type input "6"
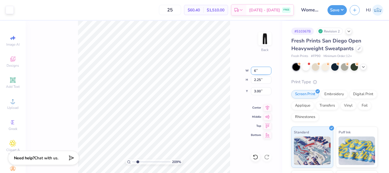
type input "2.08880772612724"
type input "6.00"
type input "3.87"
click at [259, 90] on input "2.19" at bounding box center [261, 91] width 20 height 8
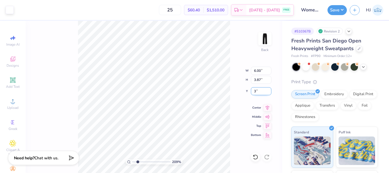
type input "3"
type input "2.08880772612724"
type input "3.00"
type input "2.08880772612724"
click at [261, 70] on input "6.00" at bounding box center [261, 71] width 20 height 8
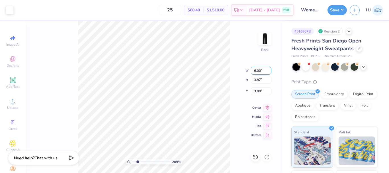
click at [261, 70] on input "6.00" at bounding box center [261, 71] width 20 height 8
type input "5"
type input "2.08880772612724"
type input "5.00"
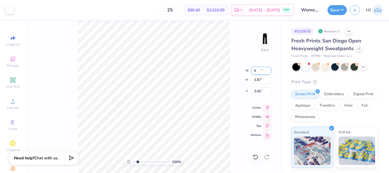
type input "3.22"
type input "3.32"
click at [260, 72] on input "5.00" at bounding box center [261, 71] width 20 height 8
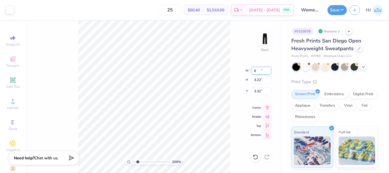
type input "6"
type input "2.08880772612724"
type input "6.00"
type input "3.87"
type input "3.00"
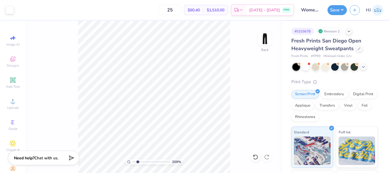
type input "2.08880772612724"
click at [261, 70] on input "6.00" at bounding box center [261, 71] width 20 height 8
type input "5"
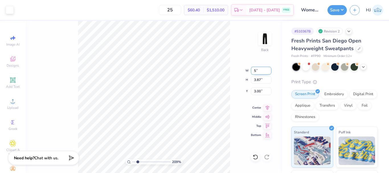
type input "2.08880772612724"
type input "5.00"
type input "3.22"
click at [257, 89] on input "3.32" at bounding box center [261, 91] width 20 height 8
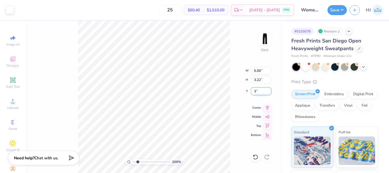
type input "3"
type input "2.08880772612724"
type input "3.00"
type input "2.08880772612724"
click at [256, 77] on input "3.22" at bounding box center [261, 80] width 20 height 8
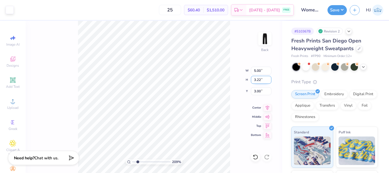
click at [256, 77] on input "3.22" at bounding box center [261, 80] width 20 height 8
type input "5"
type input "2.08880772612724"
type input "7.76"
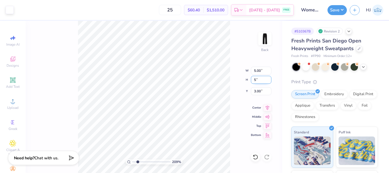
type input "5.00"
type input "2.11"
click at [256, 157] on icon at bounding box center [255, 157] width 6 height 6
type input "2.08880772612724"
type input "5.00"
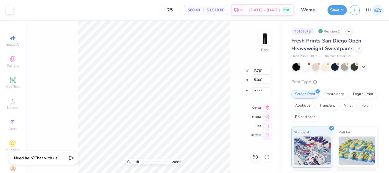
type input "3.22"
type input "3.00"
drag, startPoint x: 140, startPoint y: 161, endPoint x: 117, endPoint y: 161, distance: 23.3
type input "1"
click at [132, 161] on input "range" at bounding box center [151, 161] width 38 height 5
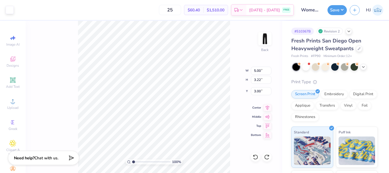
click at [22, 11] on div "25 $60.40 Per Item $1,510.00 Total Est. Delivery Sep 6 - 9 FREE" at bounding box center [155, 10] width 277 height 20
click at [341, 11] on button "Save" at bounding box center [336, 9] width 19 height 10
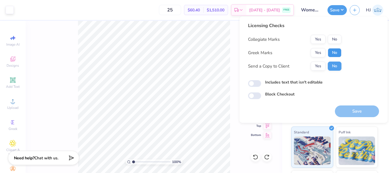
click at [333, 50] on button "No" at bounding box center [335, 52] width 14 height 9
click at [322, 40] on button "Yes" at bounding box center [317, 39] width 15 height 9
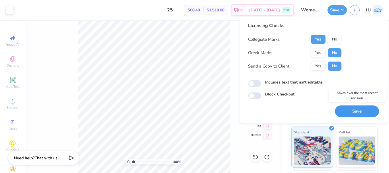
click at [352, 114] on button "Save" at bounding box center [357, 111] width 44 height 12
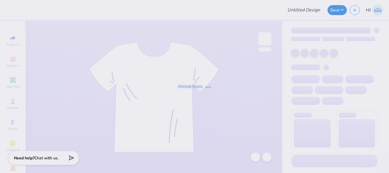
type input "T-Shirts for FSU Weightlifting!"
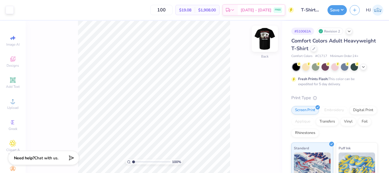
click at [268, 42] on img at bounding box center [264, 38] width 23 height 23
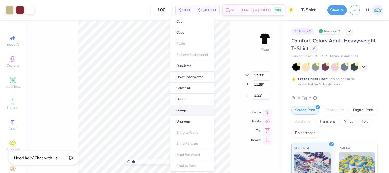
click at [187, 111] on li "Group" at bounding box center [192, 110] width 45 height 11
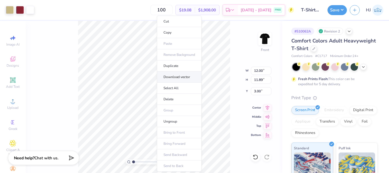
click at [181, 76] on li "Download vector" at bounding box center [179, 76] width 45 height 11
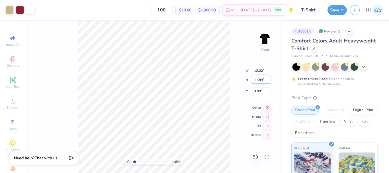
click at [229, 77] on div "135 % Front W 12.00 12.00 " H 11.89 11.89 " Y 3.00 3.00 " Center Middle Top Bot…" at bounding box center [154, 97] width 256 height 152
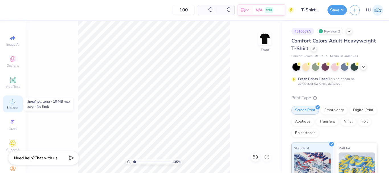
click at [8, 106] on span "Upload" at bounding box center [12, 107] width 11 height 5
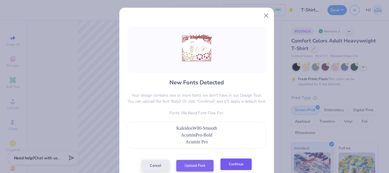
click at [228, 163] on button "Continue" at bounding box center [235, 164] width 31 height 12
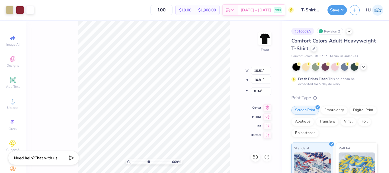
type input "4.05804149575103"
click at [261, 70] on input "10.81" at bounding box center [261, 71] width 20 height 8
type input "12"
type input "4.05804149575103"
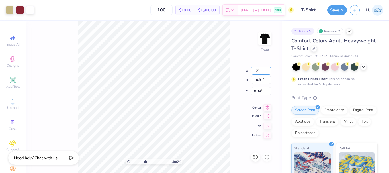
type input "12.00"
type input "12.01"
click at [258, 91] on input "7.75" at bounding box center [261, 91] width 20 height 8
type input "3"
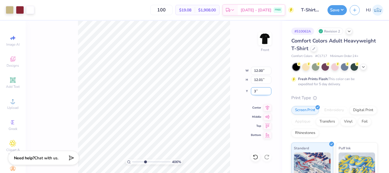
type input "4.05804149575103"
type input "3.00"
type input "1"
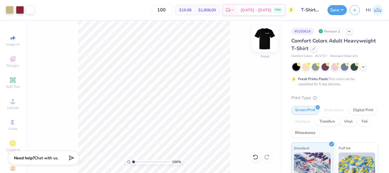
click at [265, 42] on img at bounding box center [264, 38] width 23 height 23
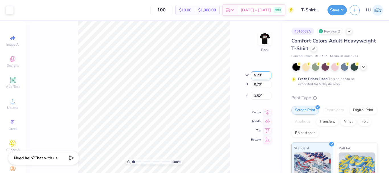
click at [262, 75] on input "5.23" at bounding box center [261, 75] width 20 height 8
type input "3.50"
type input "0.47"
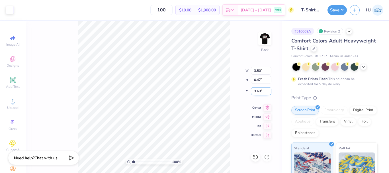
click at [260, 93] on input "3.63" at bounding box center [261, 91] width 20 height 8
type input "3.00"
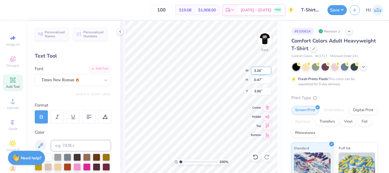
click at [260, 73] on input "3.26" at bounding box center [261, 71] width 20 height 8
type input "3.50"
type input "0.50"
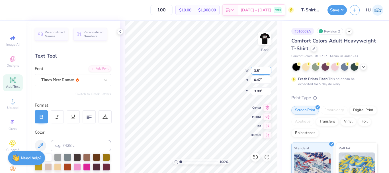
type input "2.98"
click at [261, 88] on input "2.98" at bounding box center [261, 91] width 20 height 8
click at [256, 158] on icon at bounding box center [255, 156] width 5 height 5
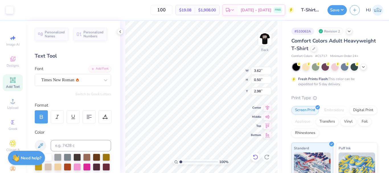
type input "3.50"
type input "0.47"
click at [256, 158] on icon at bounding box center [255, 156] width 5 height 5
type input "3.63"
click at [256, 158] on icon at bounding box center [255, 156] width 5 height 5
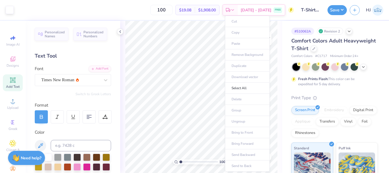
click at [255, 80] on body "Art colors 100 $19.08 Per Item $1,908.00 Total Est. Delivery [DATE] - [DATE] FR…" at bounding box center [194, 86] width 389 height 173
click at [239, 109] on li "Group" at bounding box center [247, 110] width 45 height 11
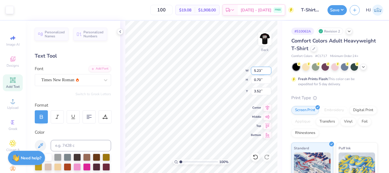
click at [260, 71] on input "5.23" at bounding box center [261, 71] width 20 height 8
type input "3.50"
type input "0.47"
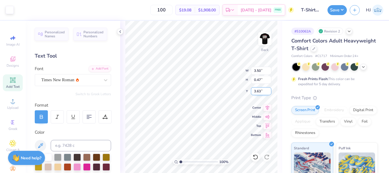
click at [262, 89] on input "3.63" at bounding box center [261, 91] width 20 height 8
type input "3.00"
type input "1.35006143669128"
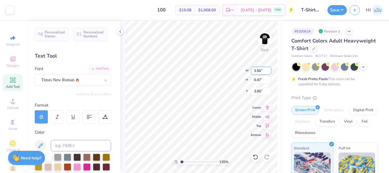
click at [261, 71] on input "3.50" at bounding box center [261, 71] width 20 height 8
type input "4"
type input "1.35006143669128"
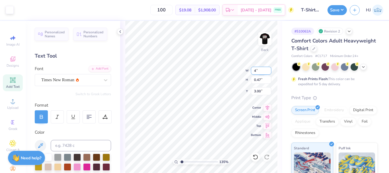
type input "4.00"
type input "0.53"
click at [260, 92] on input "2.97" at bounding box center [261, 91] width 20 height 8
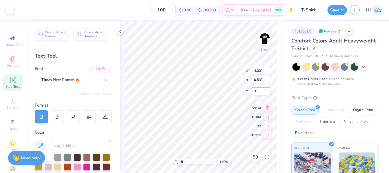
type input "3"
type input "1.35006143669128"
type input "3.00"
click at [263, 38] on img at bounding box center [264, 38] width 23 height 23
click at [121, 29] on div at bounding box center [120, 31] width 6 height 6
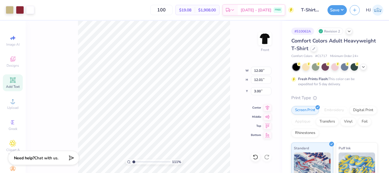
type input "1"
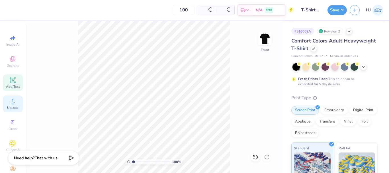
click at [9, 101] on icon at bounding box center [12, 101] width 7 height 7
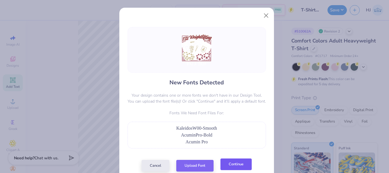
click at [238, 170] on button "Continue" at bounding box center [235, 164] width 31 height 12
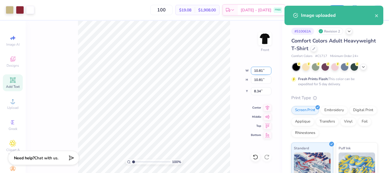
click at [260, 69] on input "10.81" at bounding box center [261, 71] width 20 height 8
type input "12.00"
type input "12.01"
click at [263, 92] on input "7.75" at bounding box center [261, 91] width 20 height 8
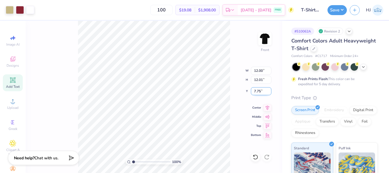
click at [263, 92] on input "7.75" at bounding box center [261, 91] width 20 height 8
type input "3.00"
click at [343, 8] on button "Save" at bounding box center [336, 9] width 19 height 10
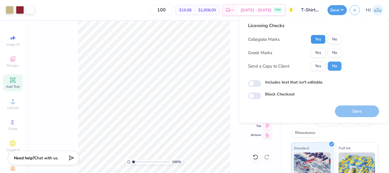
click at [320, 41] on button "Yes" at bounding box center [317, 39] width 15 height 9
click at [331, 50] on button "No" at bounding box center [335, 52] width 14 height 9
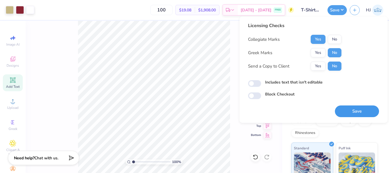
click at [364, 111] on button "Save" at bounding box center [357, 111] width 44 height 12
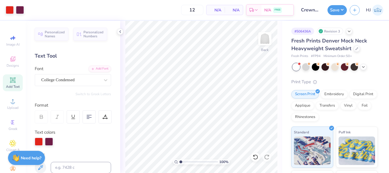
scroll to position [190, 0]
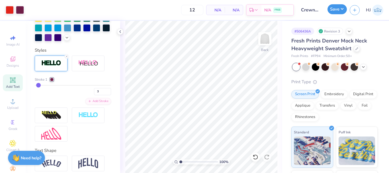
click at [338, 10] on button "Save" at bounding box center [336, 9] width 19 height 10
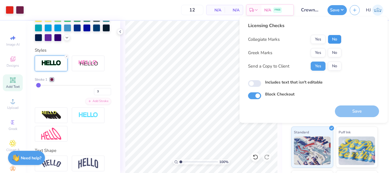
click at [335, 37] on button "No" at bounding box center [335, 39] width 14 height 9
click at [335, 54] on button "No" at bounding box center [335, 52] width 14 height 9
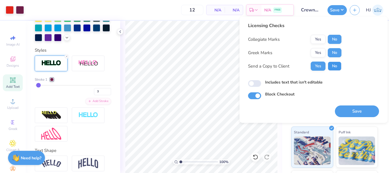
click at [334, 68] on button "No" at bounding box center [335, 65] width 14 height 9
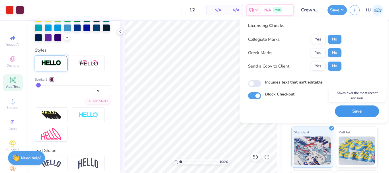
click at [358, 112] on button "Save" at bounding box center [357, 111] width 44 height 12
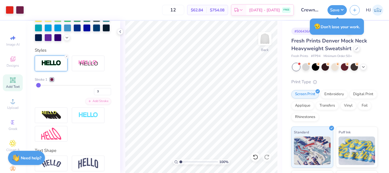
type input "3"
